Goal: Entertainment & Leisure: Consume media (video, audio)

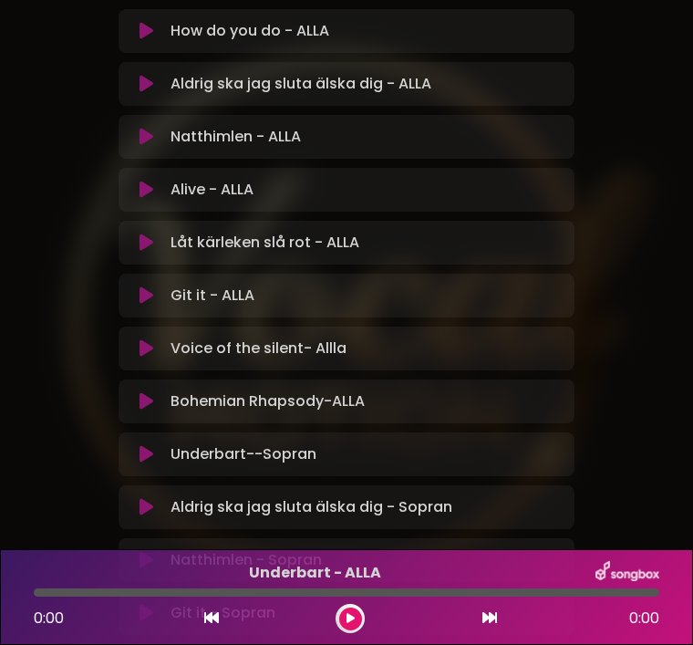
scroll to position [461, 0]
click at [138, 453] on button at bounding box center [147, 453] width 34 height 18
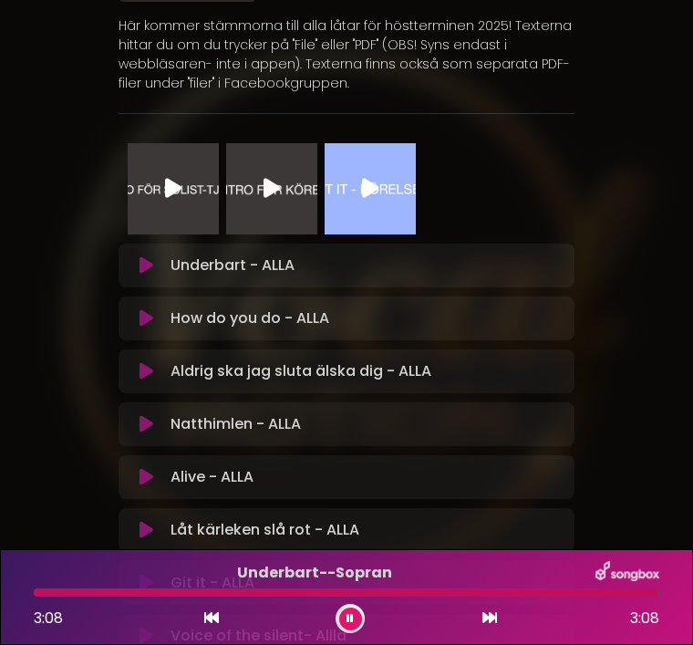
scroll to position [172, 0]
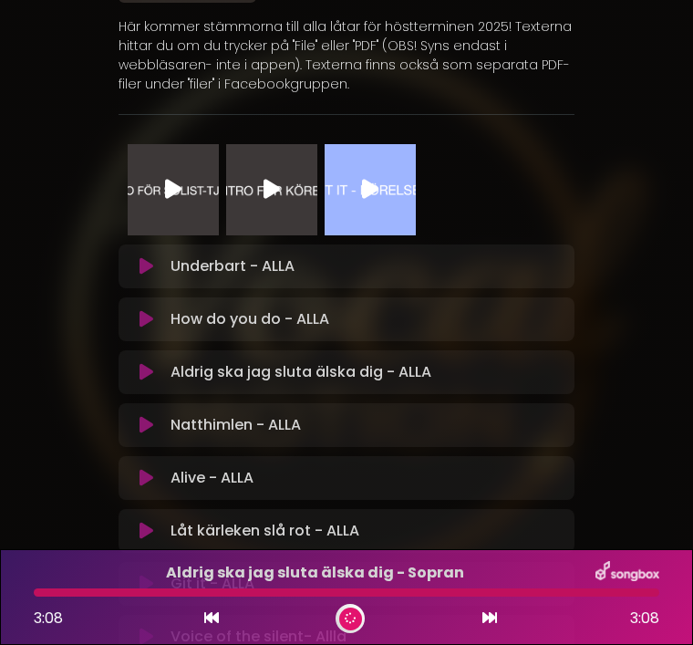
click at [153, 263] on button at bounding box center [147, 266] width 34 height 18
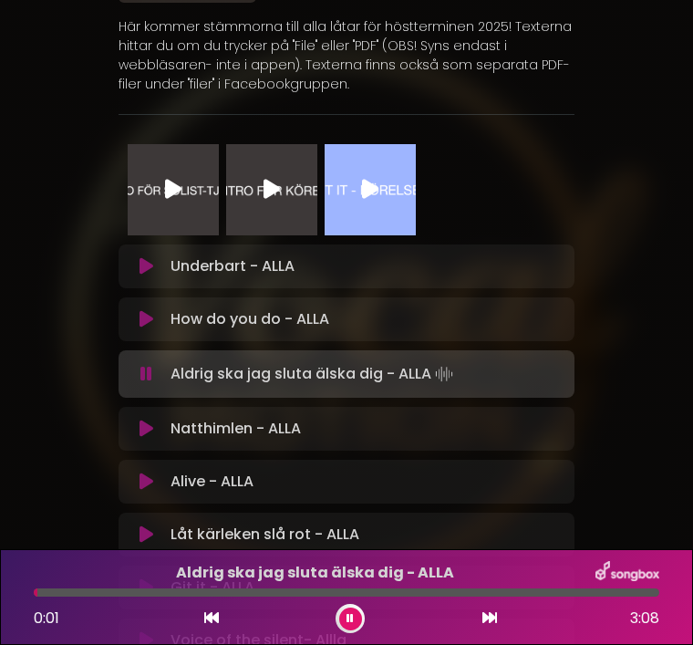
click at [137, 315] on button at bounding box center [147, 319] width 34 height 18
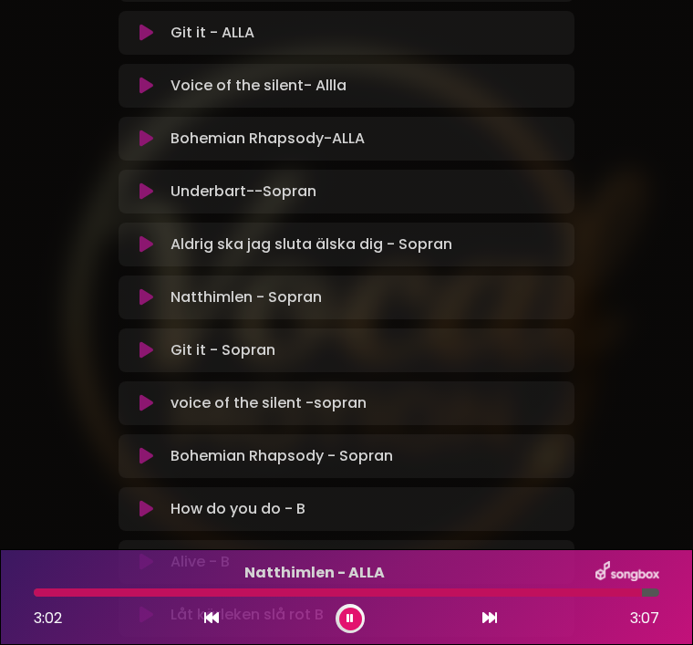
scroll to position [729, 0]
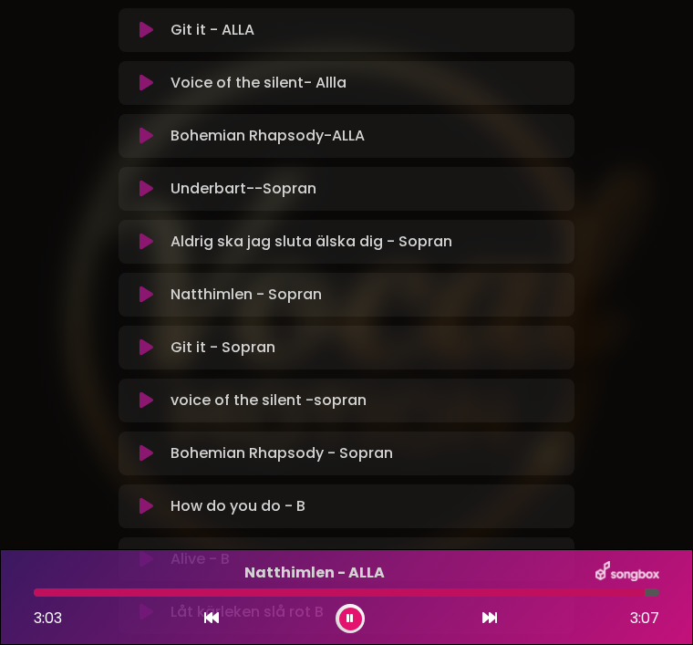
click at [139, 317] on div "Natthimlen - Sopran Loading Track... Your Feedback Name" at bounding box center [347, 295] width 456 height 44
click at [151, 300] on icon at bounding box center [147, 295] width 14 height 18
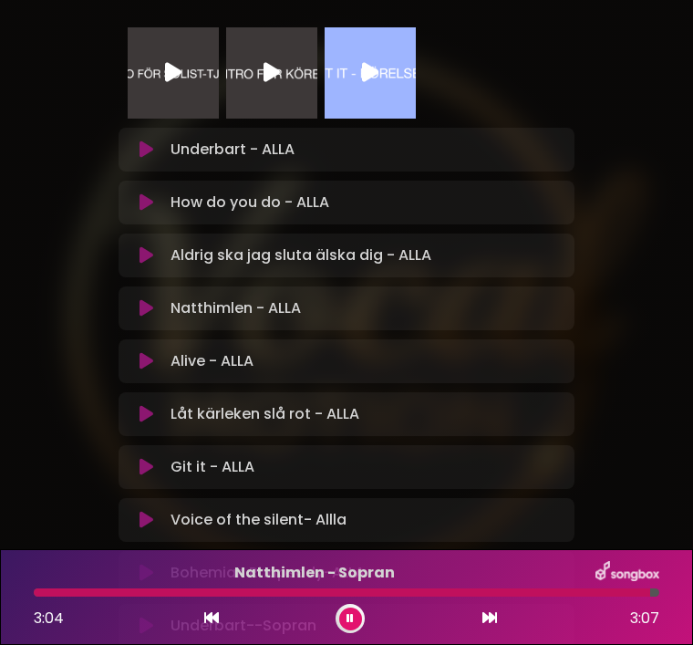
scroll to position [285, 0]
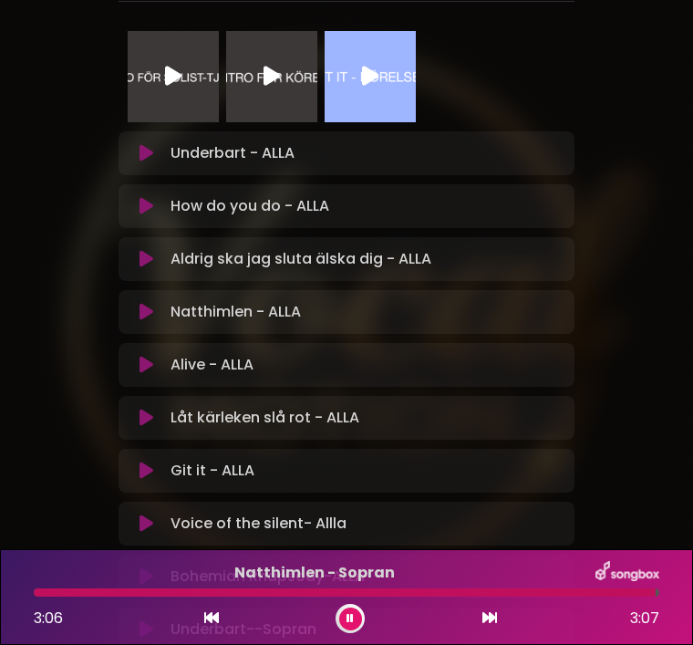
click at [151, 373] on icon at bounding box center [147, 365] width 14 height 18
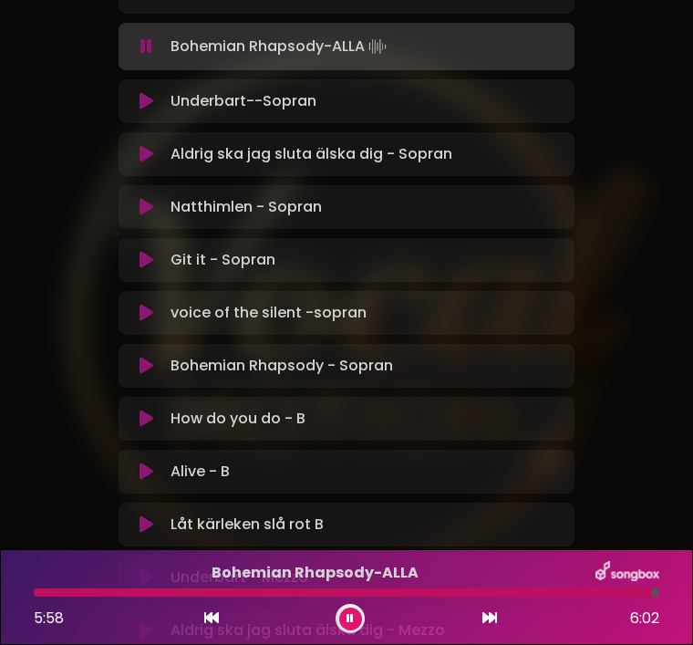
scroll to position [822, 0]
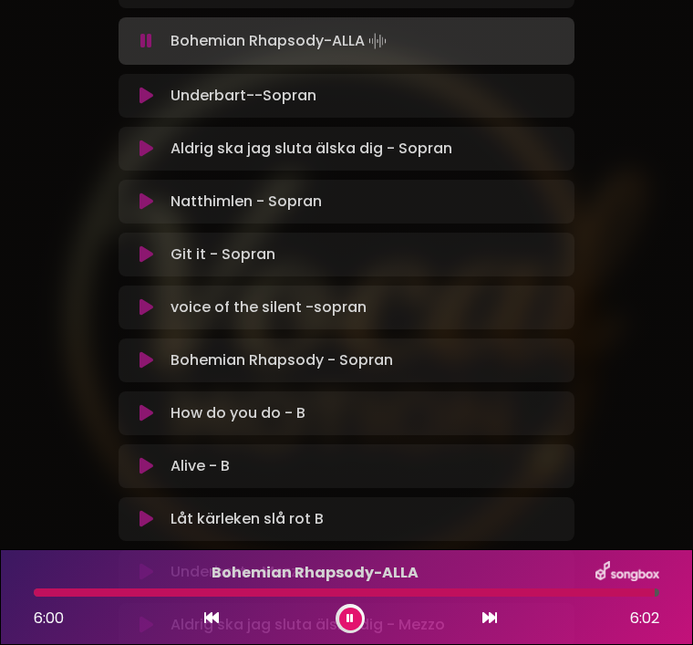
click at [140, 369] on icon at bounding box center [147, 360] width 14 height 18
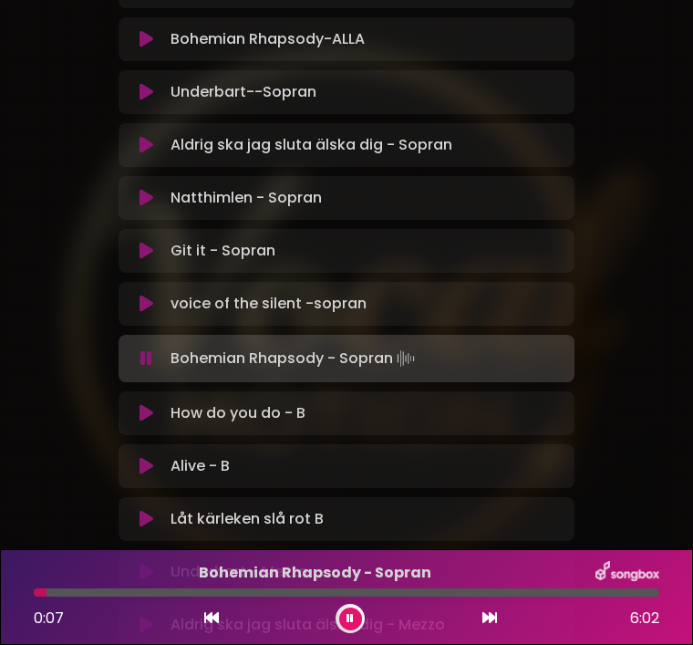
click at [118, 594] on div at bounding box center [347, 592] width 626 height 8
click at [178, 596] on div at bounding box center [347, 592] width 626 height 8
click at [197, 594] on div at bounding box center [120, 592] width 172 height 8
click at [243, 595] on div at bounding box center [347, 592] width 626 height 8
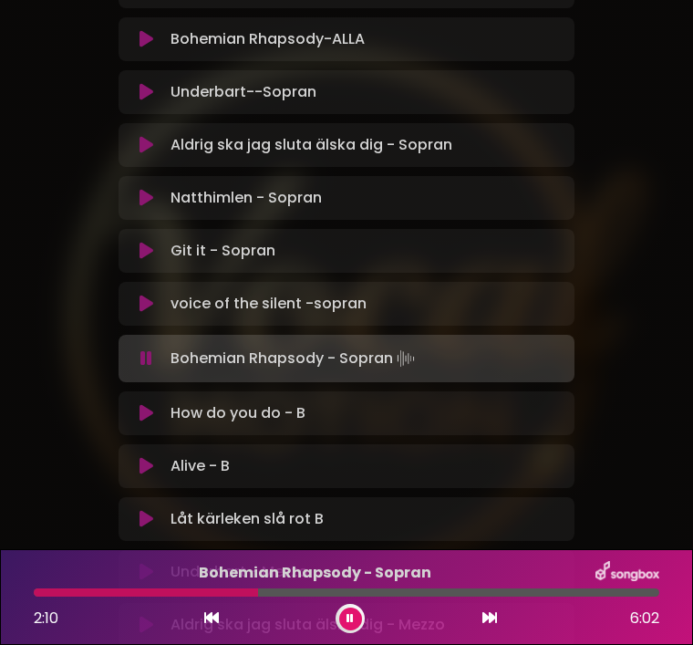
click at [283, 611] on div "2:10 6:02" at bounding box center [347, 618] width 648 height 29
click at [284, 594] on div at bounding box center [347, 592] width 626 height 8
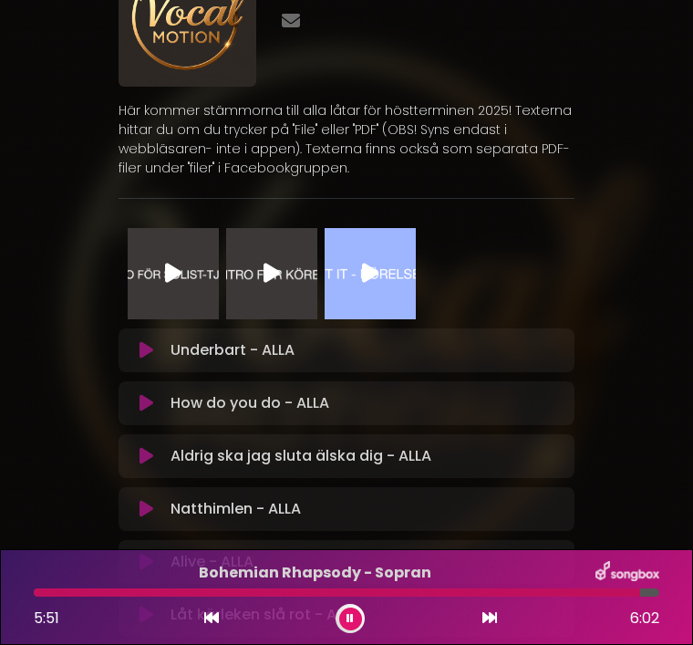
scroll to position [86, 0]
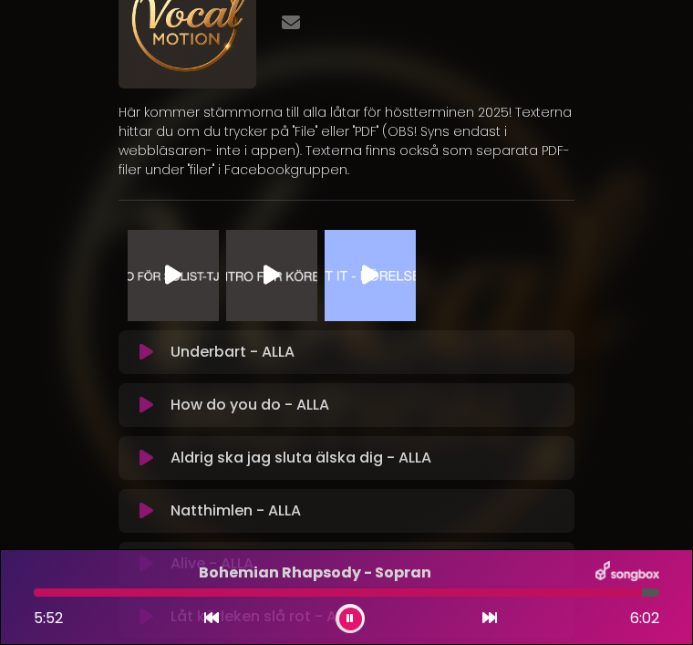
click at [182, 270] on img at bounding box center [173, 275] width 91 height 91
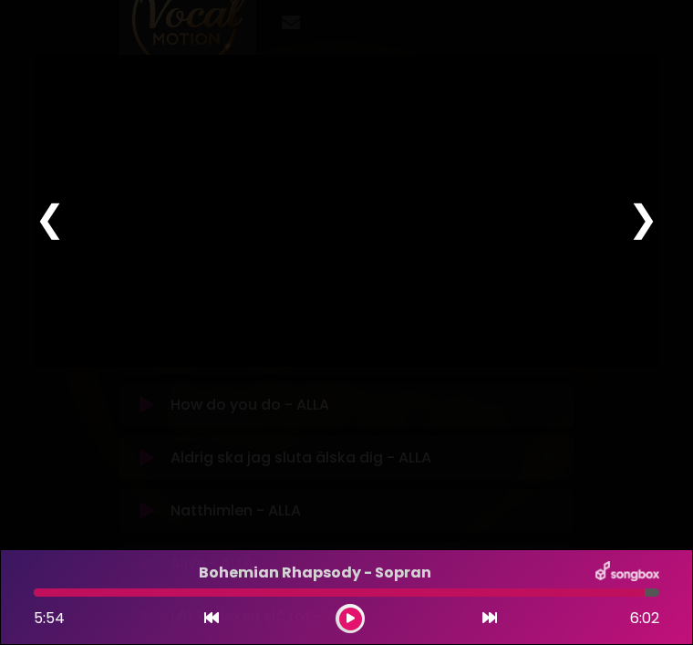
type input "***"
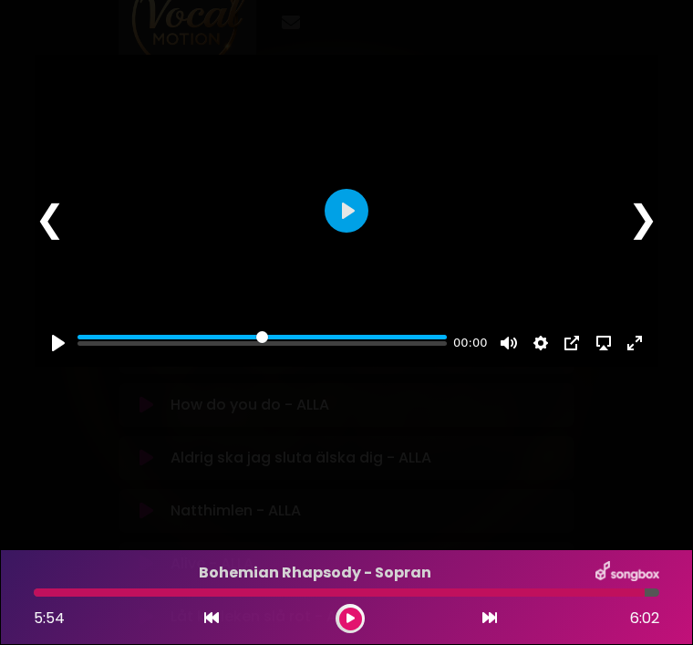
click at [650, 241] on div "❯" at bounding box center [643, 218] width 31 height 55
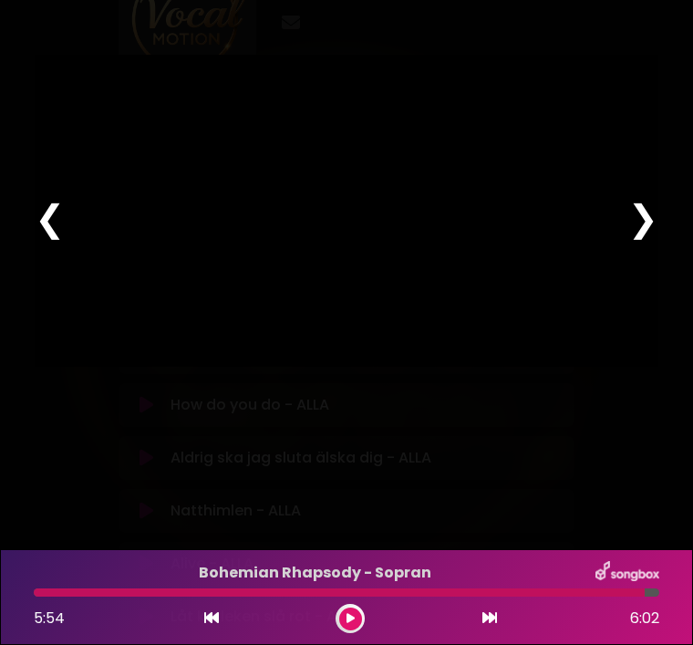
type input "****"
click at [653, 236] on div "❯" at bounding box center [643, 218] width 31 height 55
type input "***"
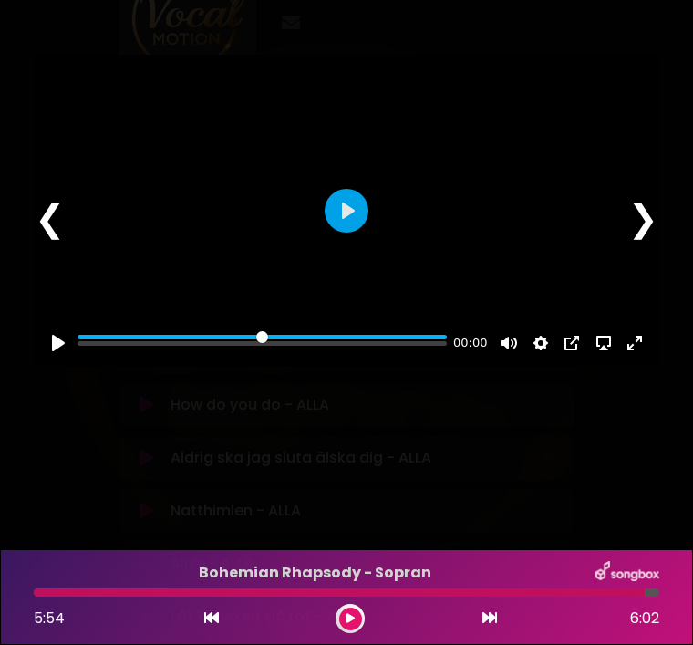
click at [652, 245] on div "❯" at bounding box center [643, 218] width 31 height 55
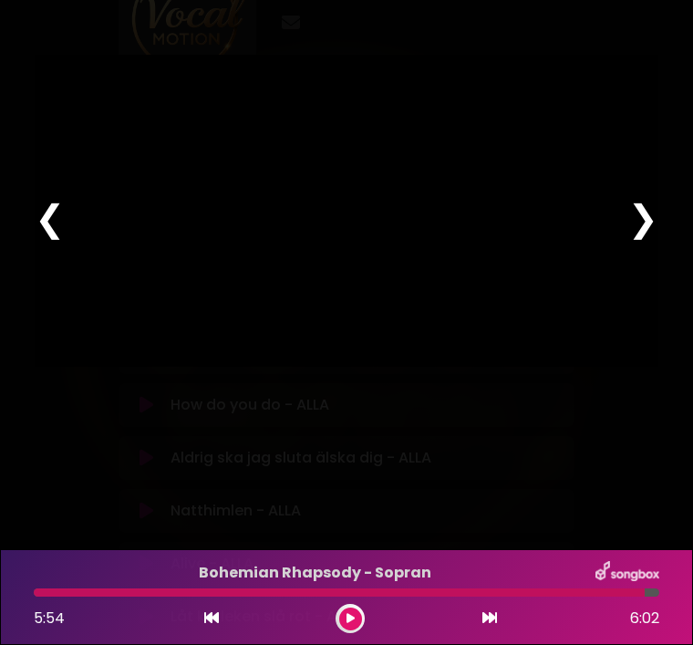
scroll to position [58, 0]
type input "****"
